Goal: Connect with others: Connect with others

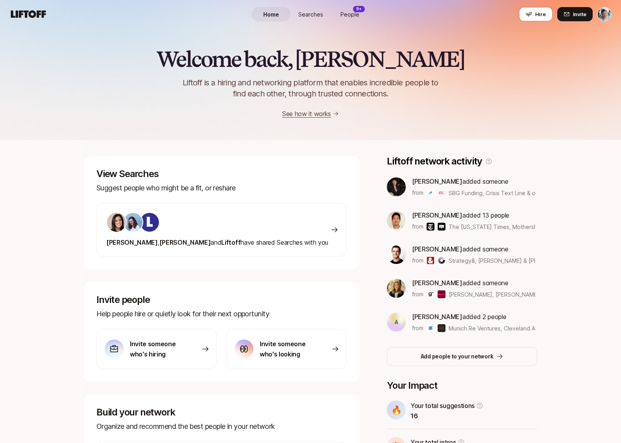
click at [350, 17] on span "People" at bounding box center [350, 14] width 19 height 8
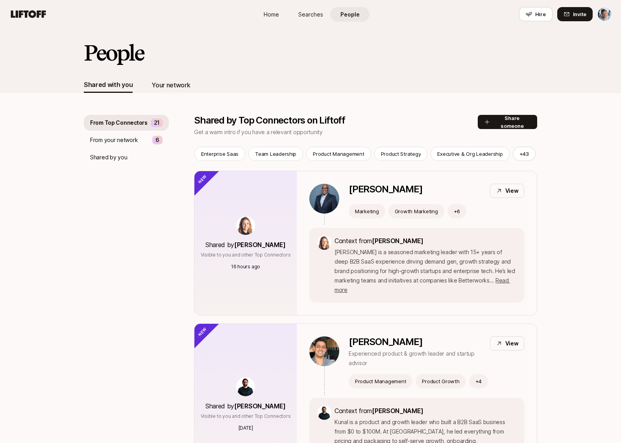
click at [178, 84] on div "Your network" at bounding box center [171, 85] width 39 height 10
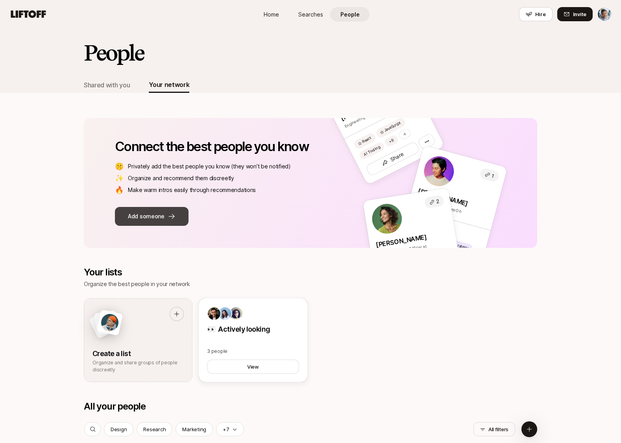
click at [158, 215] on button "Add someone" at bounding box center [152, 216] width 74 height 19
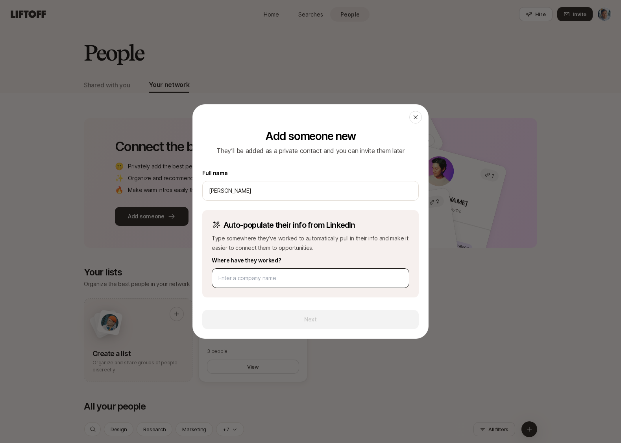
type input "[PERSON_NAME]"
drag, startPoint x: 260, startPoint y: 279, endPoint x: 261, endPoint y: 255, distance: 24.4
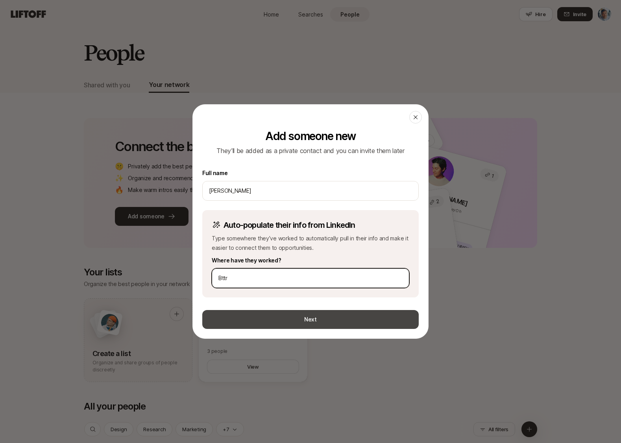
type input "Bttr"
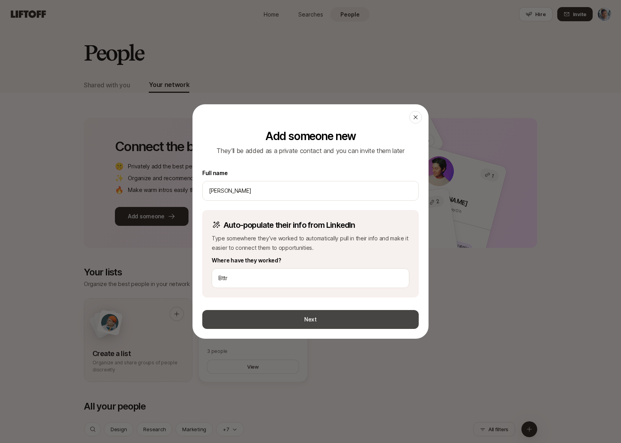
click at [296, 318] on button "Next" at bounding box center [310, 319] width 217 height 19
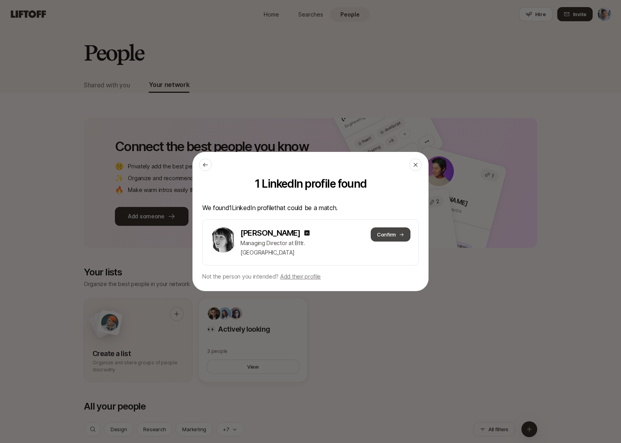
click at [387, 234] on button "Confirm" at bounding box center [391, 235] width 40 height 14
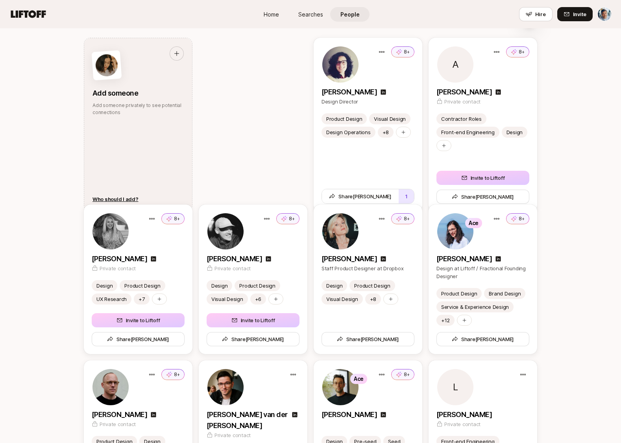
scroll to position [407, 0]
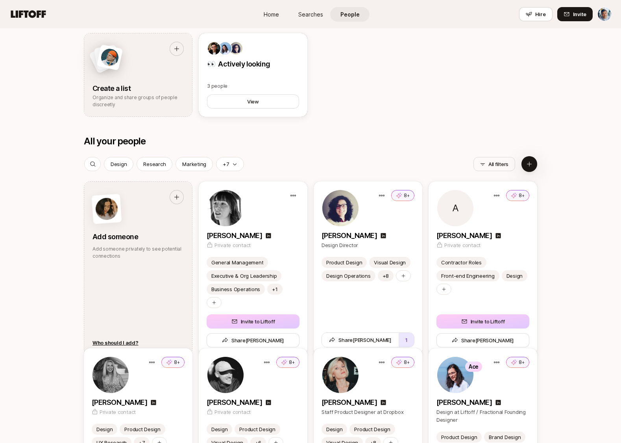
scroll to position [265, 0]
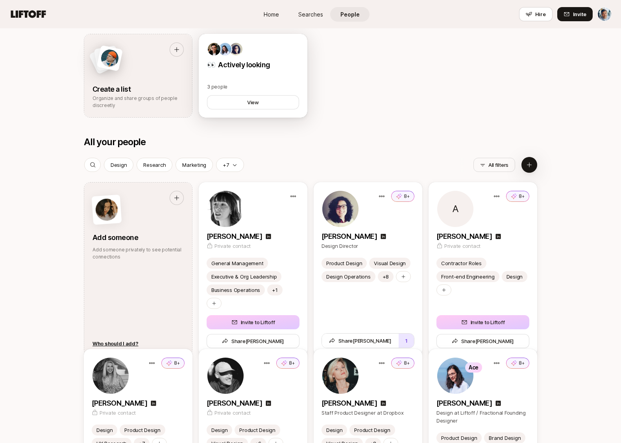
click at [279, 70] on p "👀 Actively looking" at bounding box center [253, 64] width 92 height 11
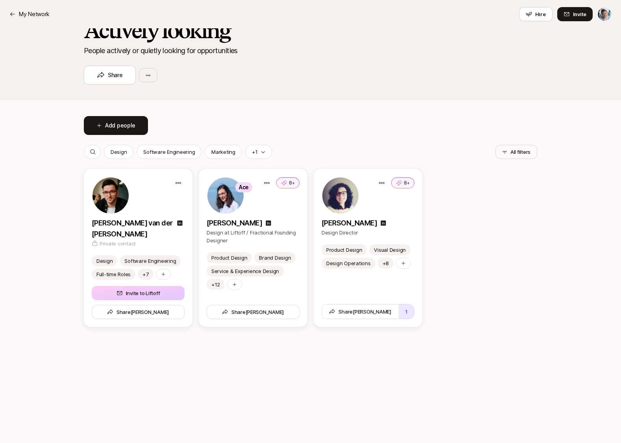
scroll to position [51, 0]
click at [116, 128] on button "Add people" at bounding box center [116, 125] width 64 height 19
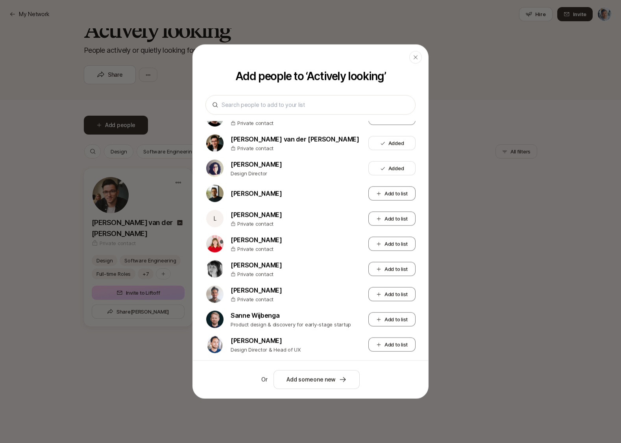
scroll to position [161, 0]
click at [381, 268] on button "Add to list" at bounding box center [392, 269] width 47 height 14
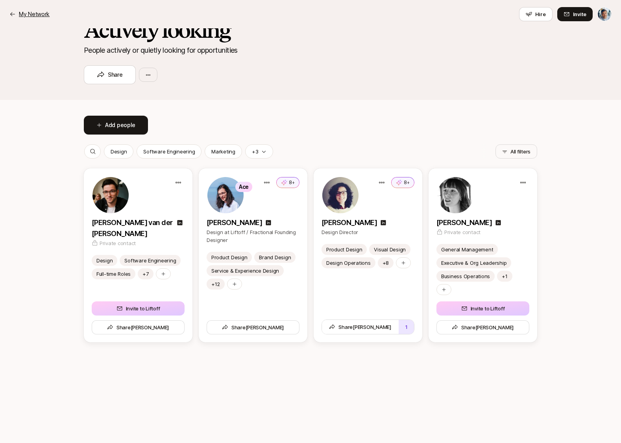
click at [43, 15] on p "My Network" at bounding box center [34, 13] width 31 height 9
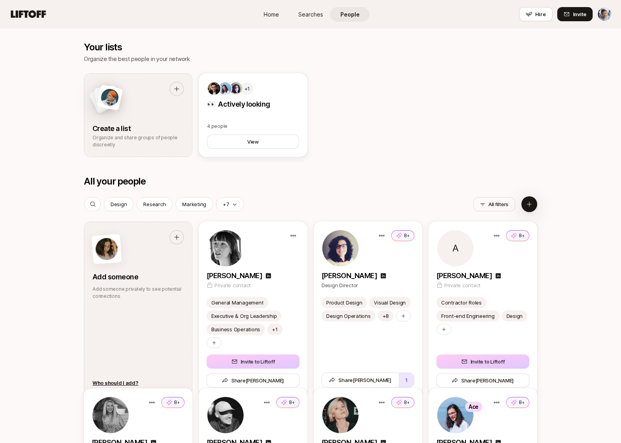
scroll to position [309, 0]
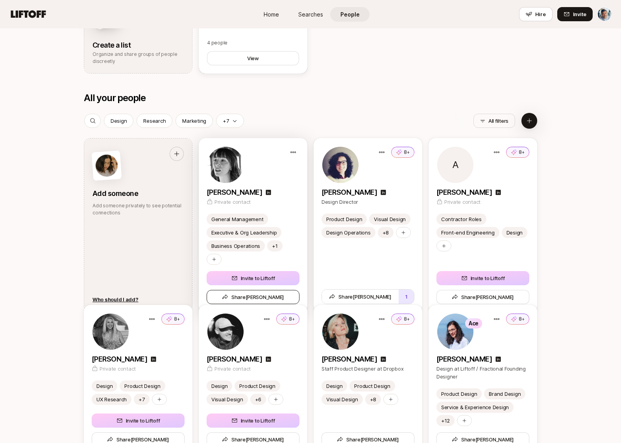
click at [277, 290] on button "[PERSON_NAME]" at bounding box center [253, 297] width 93 height 14
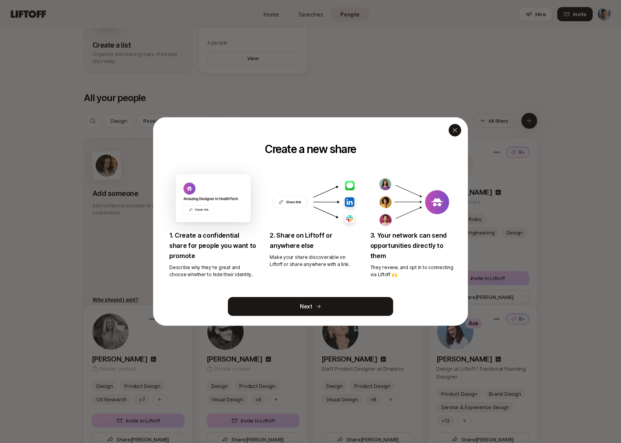
click at [454, 130] on icon "button" at bounding box center [455, 130] width 6 height 6
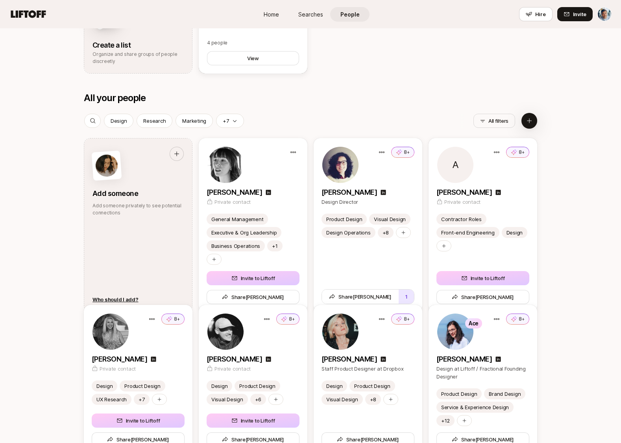
drag, startPoint x: 416, startPoint y: 74, endPoint x: 354, endPoint y: 54, distance: 64.9
click at [416, 74] on div "Connect the best people you know 🤫 Privately add the best people you know (they…" at bounding box center [311, 286] width 454 height 1004
